Goal: Transaction & Acquisition: Purchase product/service

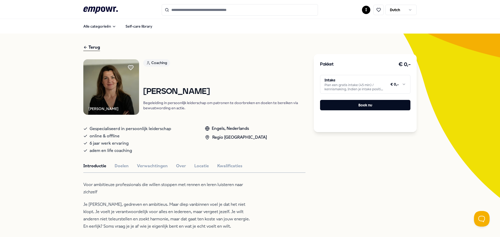
click at [393, 12] on html ".empowr-logo_svg__cls-1{fill:#03032f} I Dutch Alle categorieën Self-care librar…" at bounding box center [250, 118] width 500 height 237
click at [362, 10] on html ".empowr-logo_svg__cls-1{fill:#03032f} I Dutch Alle categorieën Self-care librar…" at bounding box center [250, 118] width 500 height 237
click at [360, 44] on div "Boekingen" at bounding box center [364, 42] width 52 height 15
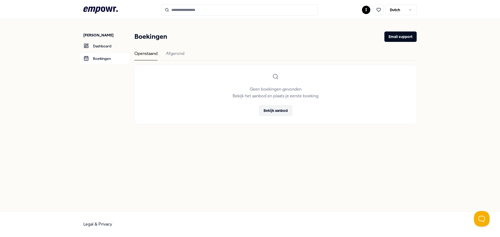
click at [270, 114] on button "Bekijk aanbod" at bounding box center [275, 110] width 33 height 10
click at [180, 58] on div "Afgerond" at bounding box center [175, 55] width 18 height 10
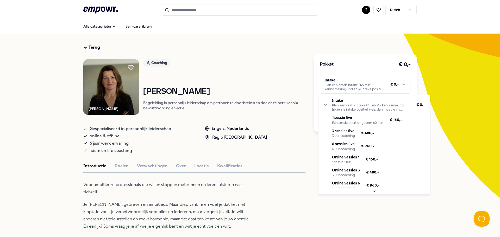
click at [371, 90] on html ".empowr-logo_svg__cls-1{fill:#03032f} I Dutch Alle categorieën Self-care librar…" at bounding box center [250, 118] width 500 height 237
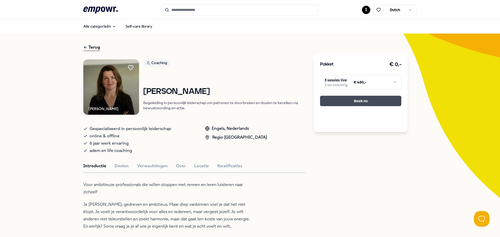
click at [362, 104] on button "Boek nu" at bounding box center [360, 101] width 81 height 10
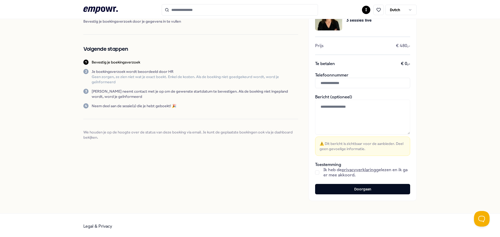
scroll to position [36, 0]
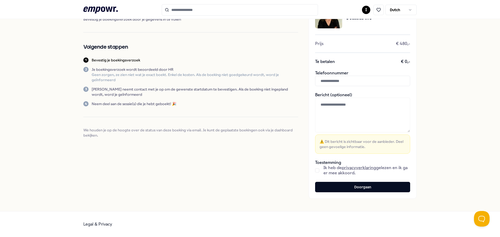
click at [324, 171] on span "Ik heb de privacyverklaring gelezen en ik ga er mee akkoord." at bounding box center [366, 170] width 87 height 10
click at [315, 171] on button "button" at bounding box center [317, 170] width 4 height 4
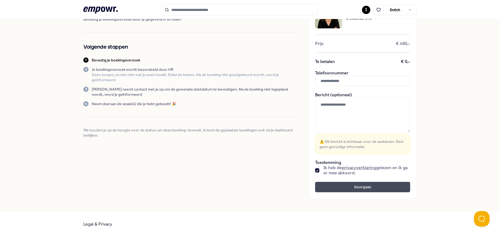
click at [330, 188] on button "Doorgaan" at bounding box center [362, 187] width 95 height 10
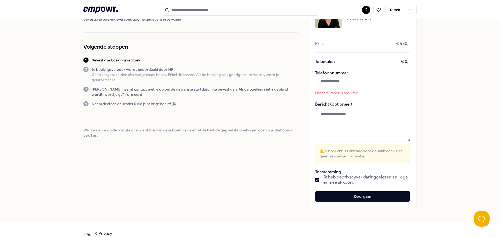
click at [341, 85] on input "text" at bounding box center [362, 81] width 95 height 10
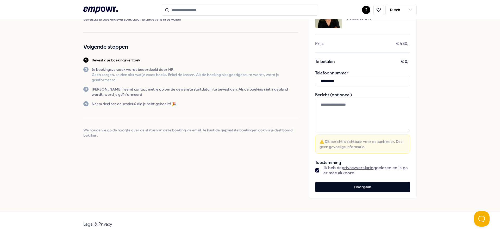
type input "**********"
click at [362, 182] on div "**********" at bounding box center [362, 96] width 108 height 203
click at [361, 186] on button "Doorgaan" at bounding box center [362, 187] width 95 height 10
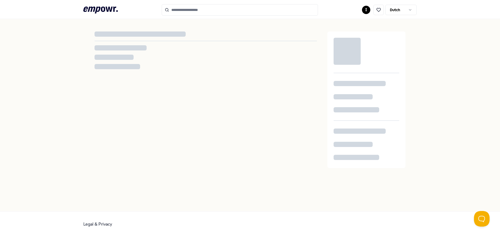
click at [361, 190] on div at bounding box center [250, 115] width 500 height 192
